Goal: Share content: Share content

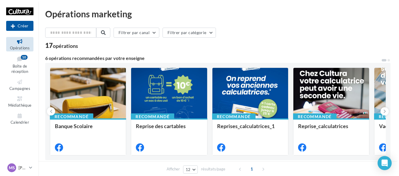
scroll to position [88, 0]
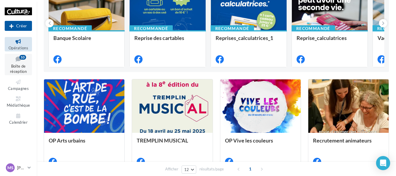
click at [19, 64] on span "Boîte de réception" at bounding box center [18, 69] width 17 height 10
click at [20, 24] on button "Créer" at bounding box center [18, 26] width 27 height 10
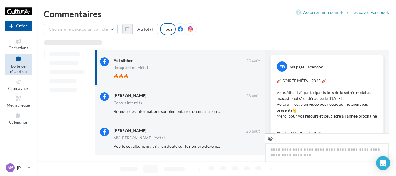
scroll to position [187, 0]
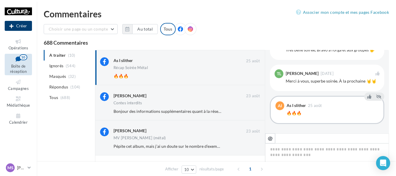
click at [17, 28] on button "Créer" at bounding box center [18, 26] width 27 height 10
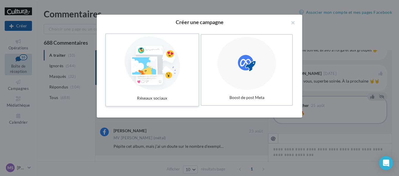
click at [170, 57] on div at bounding box center [152, 63] width 88 height 54
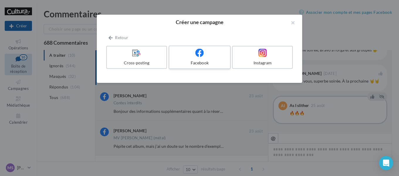
click at [186, 57] on div at bounding box center [200, 52] width 56 height 9
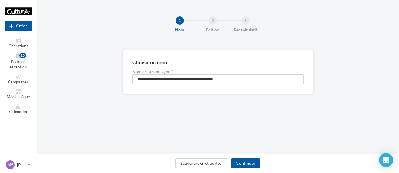
drag, startPoint x: 253, startPoint y: 81, endPoint x: 94, endPoint y: 74, distance: 158.5
click at [94, 74] on div "**********" at bounding box center [218, 80] width 362 height 63
type input "**********"
click at [245, 161] on button "Continuer" at bounding box center [245, 163] width 29 height 10
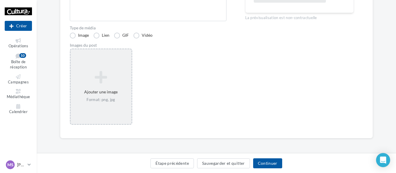
click at [84, 80] on icon at bounding box center [101, 77] width 56 height 14
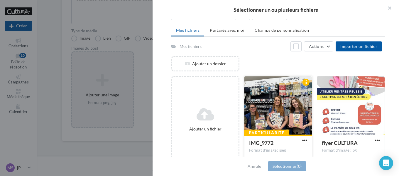
scroll to position [59, 0]
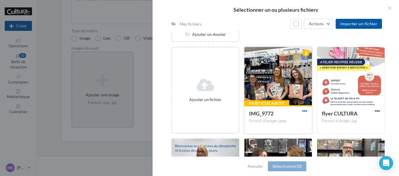
click at [304, 111] on span "button" at bounding box center [304, 110] width 5 height 5
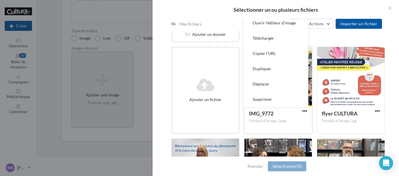
click at [287, 119] on div "Format d'image: jpeg" at bounding box center [278, 120] width 58 height 5
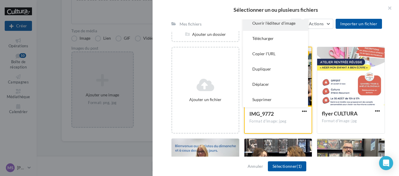
click at [274, 26] on button "Ouvrir l'éditeur d'image" at bounding box center [275, 23] width 65 height 15
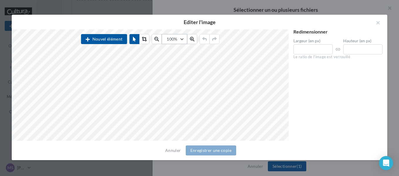
click at [169, 42] on button "100%" at bounding box center [174, 39] width 25 height 10
click at [179, 102] on button "80" at bounding box center [176, 99] width 29 height 15
click at [184, 36] on button "80%" at bounding box center [174, 39] width 23 height 10
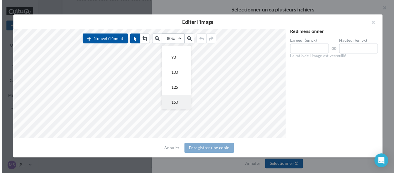
scroll to position [88, 0]
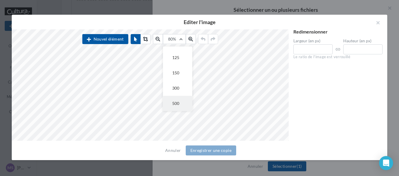
click at [180, 104] on button "500" at bounding box center [177, 103] width 29 height 15
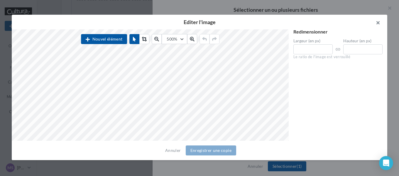
click at [374, 21] on button "button" at bounding box center [375, 24] width 23 height 18
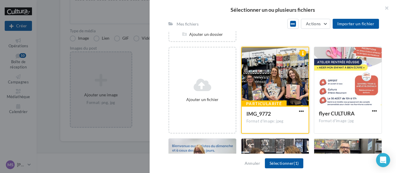
click at [251, 80] on div at bounding box center [275, 76] width 67 height 59
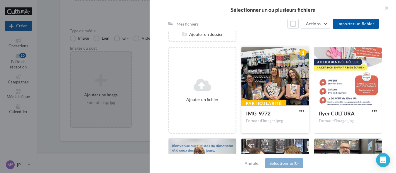
click at [269, 91] on div at bounding box center [274, 76] width 67 height 59
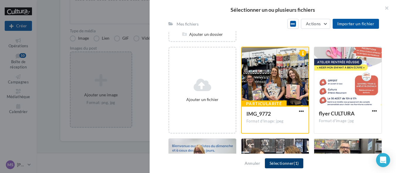
click at [275, 160] on button "Sélectionner (1)" at bounding box center [284, 163] width 38 height 10
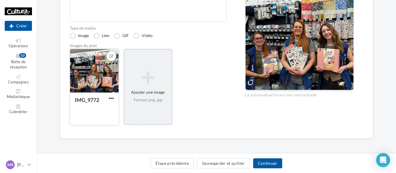
scroll to position [116, 0]
click at [108, 97] on button "button" at bounding box center [111, 98] width 7 height 6
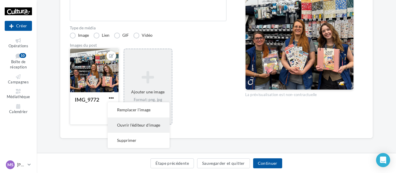
click at [119, 121] on button "Ouvrir l'éditeur d'image" at bounding box center [139, 124] width 62 height 15
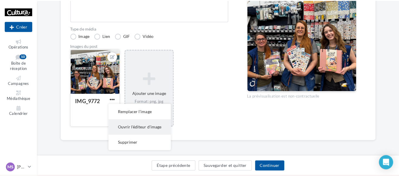
scroll to position [113, 0]
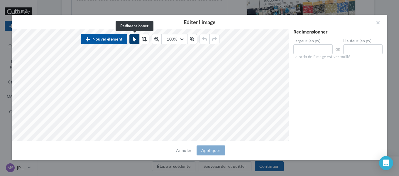
click at [138, 41] on button at bounding box center [134, 39] width 10 height 10
click at [167, 40] on button "100%" at bounding box center [174, 39] width 25 height 10
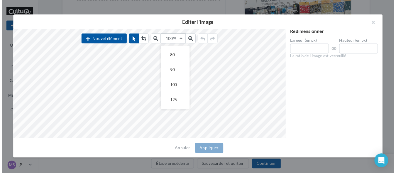
scroll to position [88, 0]
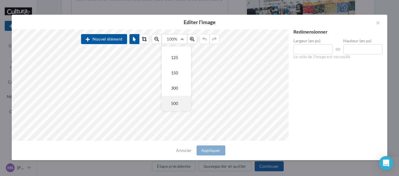
click at [173, 98] on button "500" at bounding box center [176, 103] width 29 height 15
click at [373, 21] on button "button" at bounding box center [375, 24] width 23 height 18
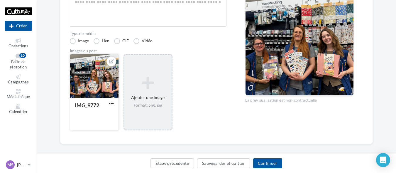
scroll to position [113, 0]
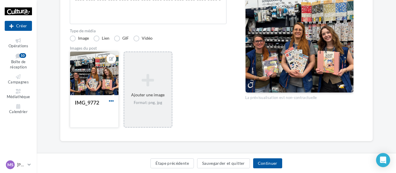
click at [110, 99] on span "button" at bounding box center [111, 100] width 5 height 5
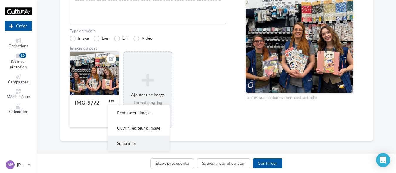
click at [128, 143] on button "Supprimer" at bounding box center [139, 143] width 62 height 15
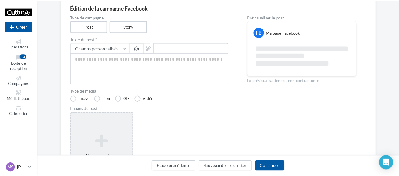
scroll to position [54, 0]
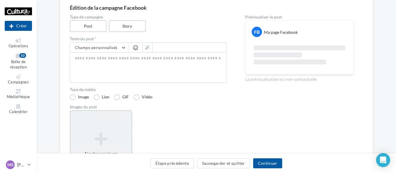
click at [112, 129] on div "Ajouter une image Format: png, jpg" at bounding box center [101, 148] width 62 height 76
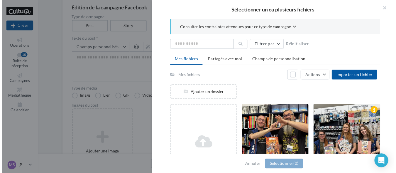
scroll to position [59, 0]
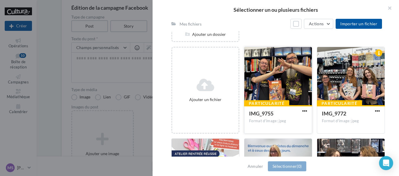
click at [274, 91] on div at bounding box center [277, 76] width 67 height 59
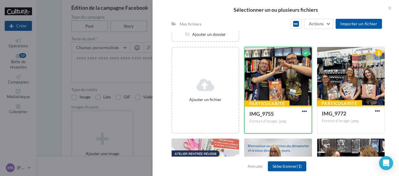
click at [305, 110] on button "button" at bounding box center [304, 112] width 7 height 6
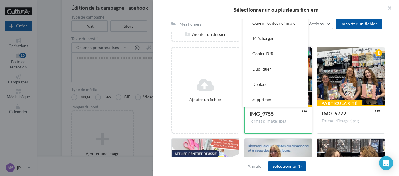
click at [258, 118] on div "IMG_9755" at bounding box center [274, 114] width 50 height 9
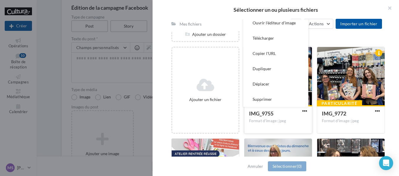
click at [273, 123] on div "Format d'image: jpeg" at bounding box center [278, 120] width 58 height 5
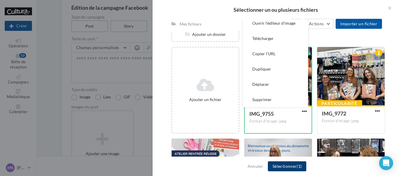
click at [276, 167] on button "Sélectionner (1)" at bounding box center [287, 166] width 38 height 10
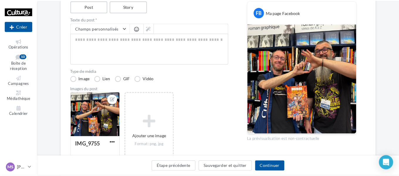
scroll to position [113, 0]
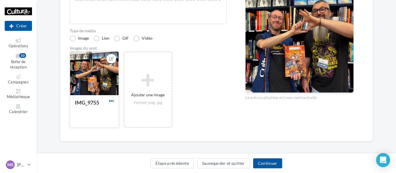
click at [111, 100] on span "button" at bounding box center [111, 100] width 5 height 5
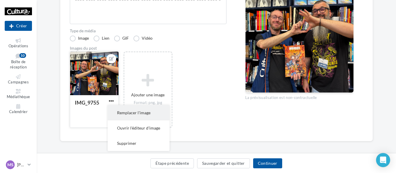
click at [129, 116] on button "Remplacer l'image" at bounding box center [139, 112] width 62 height 15
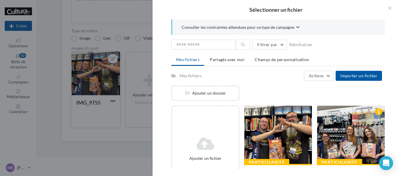
click at [109, 93] on div at bounding box center [199, 88] width 399 height 176
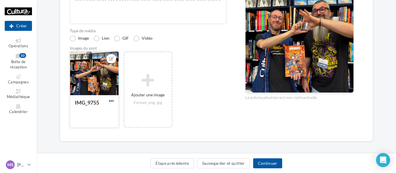
click at [109, 103] on span "button" at bounding box center [111, 100] width 5 height 5
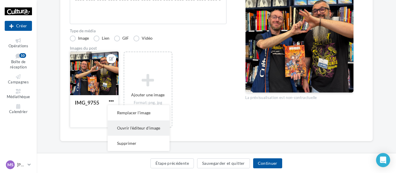
click at [148, 129] on button "Ouvrir l'éditeur d'image" at bounding box center [139, 127] width 62 height 15
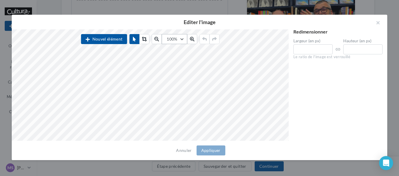
click at [182, 39] on button "100%" at bounding box center [174, 39] width 25 height 10
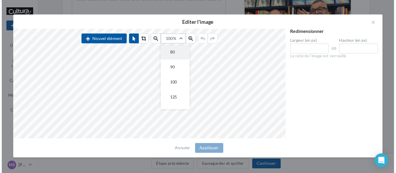
scroll to position [88, 0]
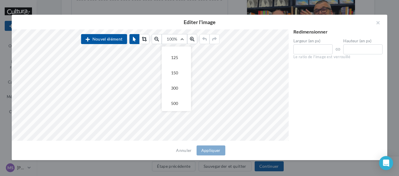
click at [181, 103] on button "500" at bounding box center [176, 103] width 29 height 15
click at [376, 21] on button "button" at bounding box center [375, 24] width 23 height 18
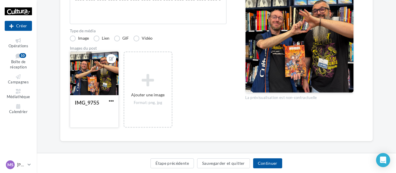
click at [111, 96] on div "IMG_9755" at bounding box center [94, 111] width 48 height 32
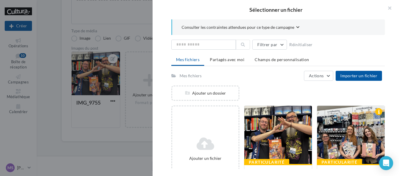
click at [98, 101] on div at bounding box center [199, 88] width 399 height 176
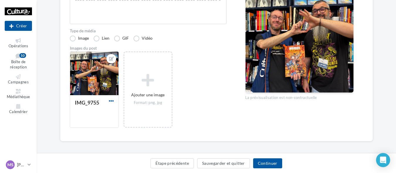
click at [110, 101] on span "button" at bounding box center [111, 100] width 5 height 5
click at [125, 144] on button "Supprimer" at bounding box center [139, 143] width 62 height 15
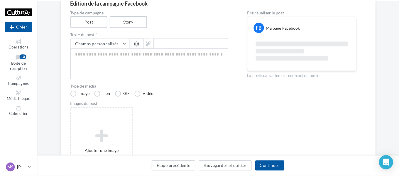
scroll to position [54, 0]
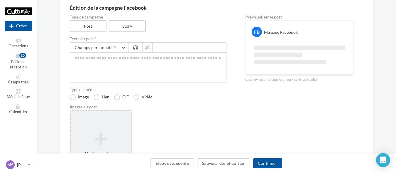
click at [90, 126] on div "Ajouter une image Format: png, jpg" at bounding box center [101, 148] width 62 height 76
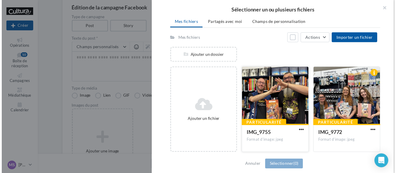
scroll to position [40, 0]
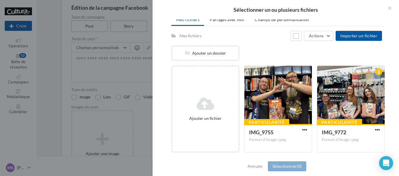
click at [117, 84] on div at bounding box center [199, 88] width 399 height 176
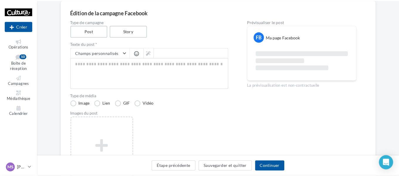
scroll to position [88, 0]
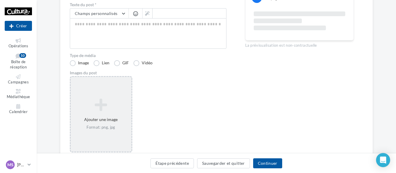
click at [110, 125] on div "Format: png, jpg" at bounding box center [101, 127] width 56 height 5
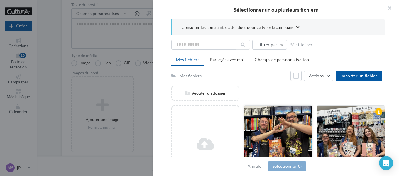
scroll to position [40, 0]
